Goal: Transaction & Acquisition: Purchase product/service

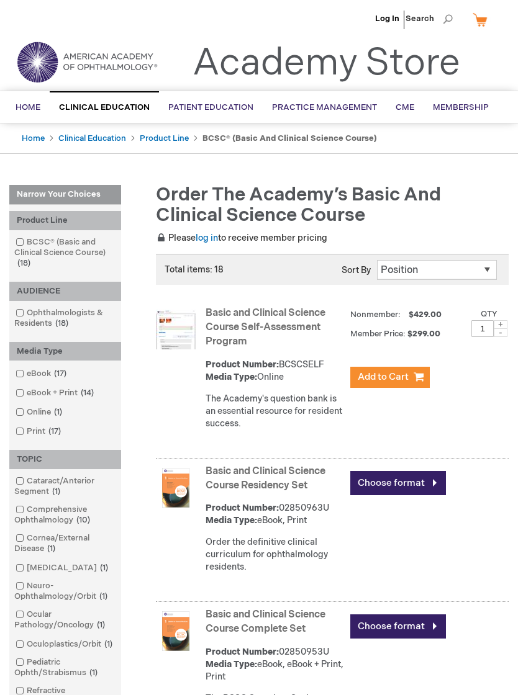
click at [417, 484] on link "Choose format" at bounding box center [398, 483] width 96 height 24
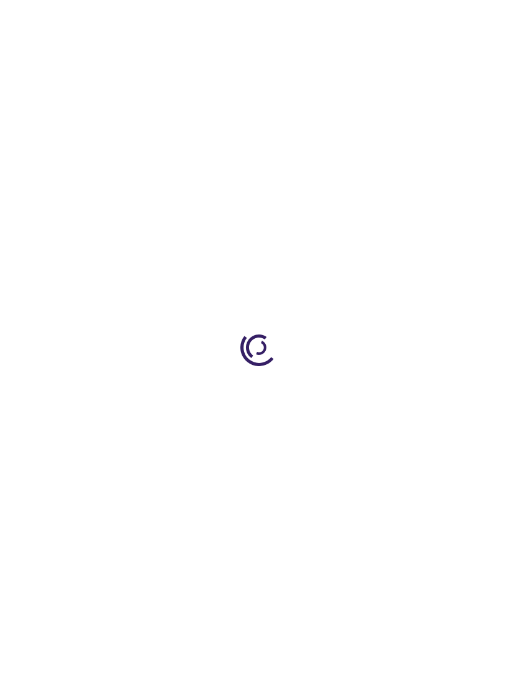
type input "0"
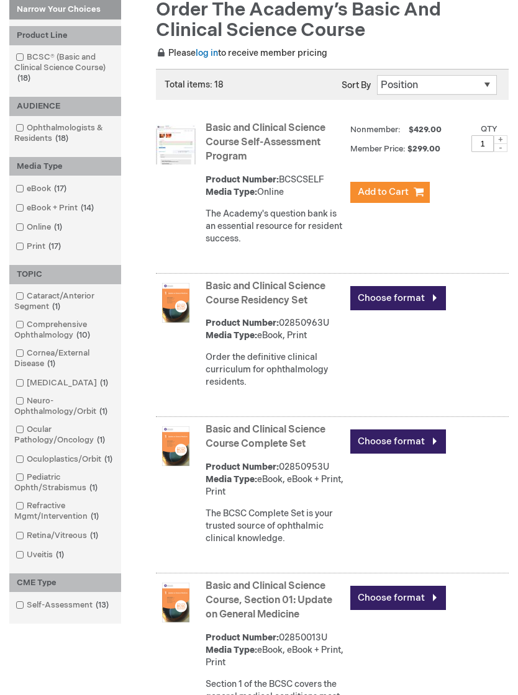
scroll to position [191, 0]
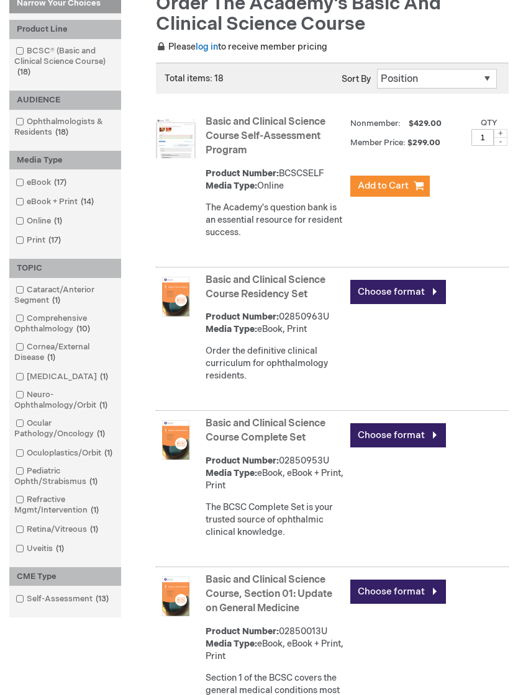
click at [407, 437] on link "Choose format" at bounding box center [398, 436] width 96 height 24
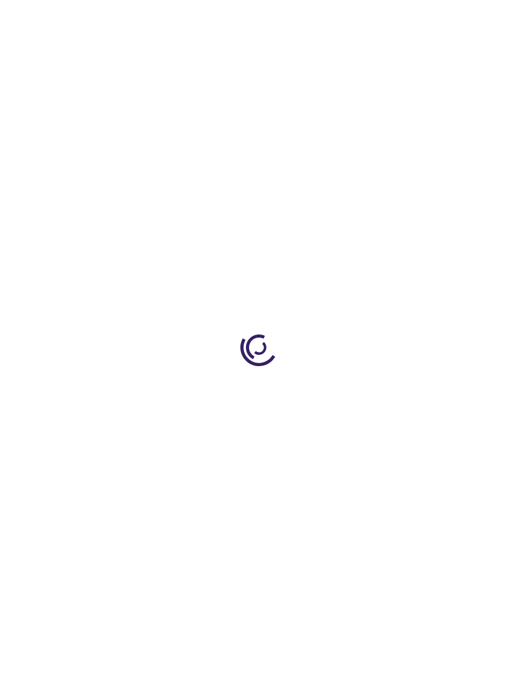
type input "0"
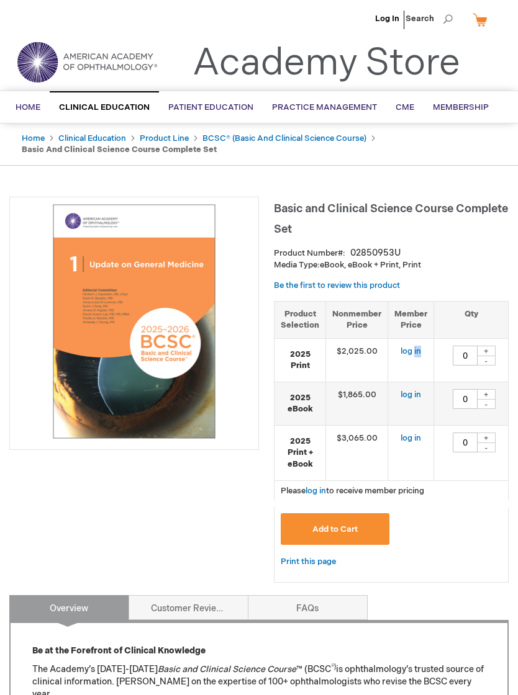
click at [474, 256] on div "Product Number 02850953U" at bounding box center [391, 253] width 235 height 12
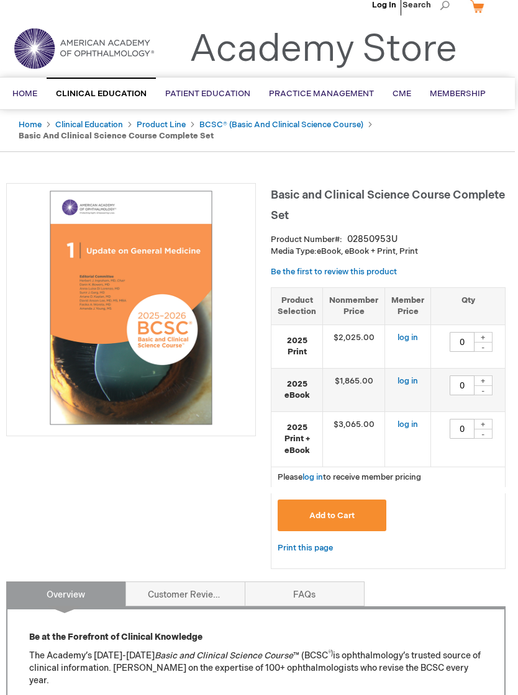
scroll to position [0, 3]
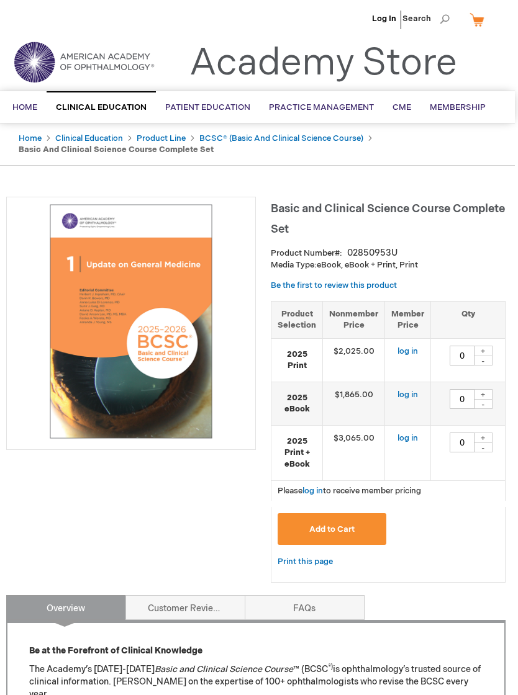
click at [485, 351] on div "+" at bounding box center [483, 351] width 19 height 11
type input "1"
click at [343, 525] on span "Add to Cart" at bounding box center [331, 530] width 45 height 10
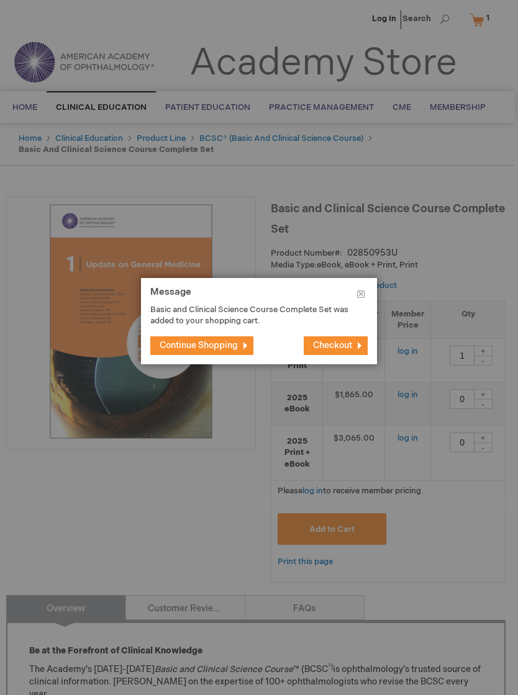
click at [345, 346] on span "Checkout" at bounding box center [332, 345] width 39 height 11
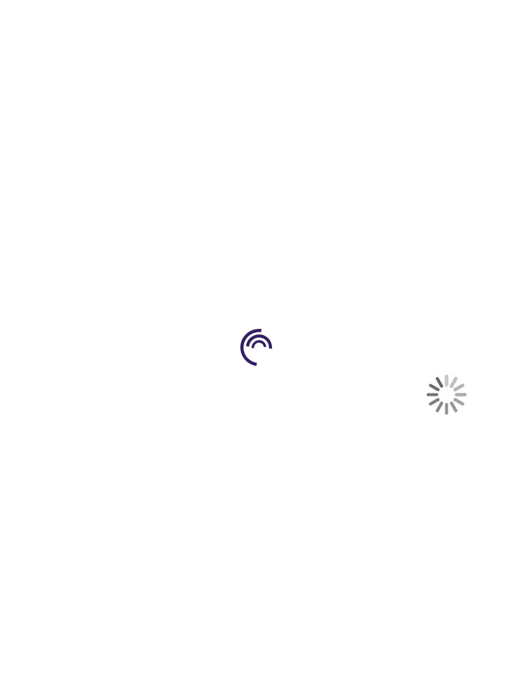
select select "US"
